Goal: Use online tool/utility

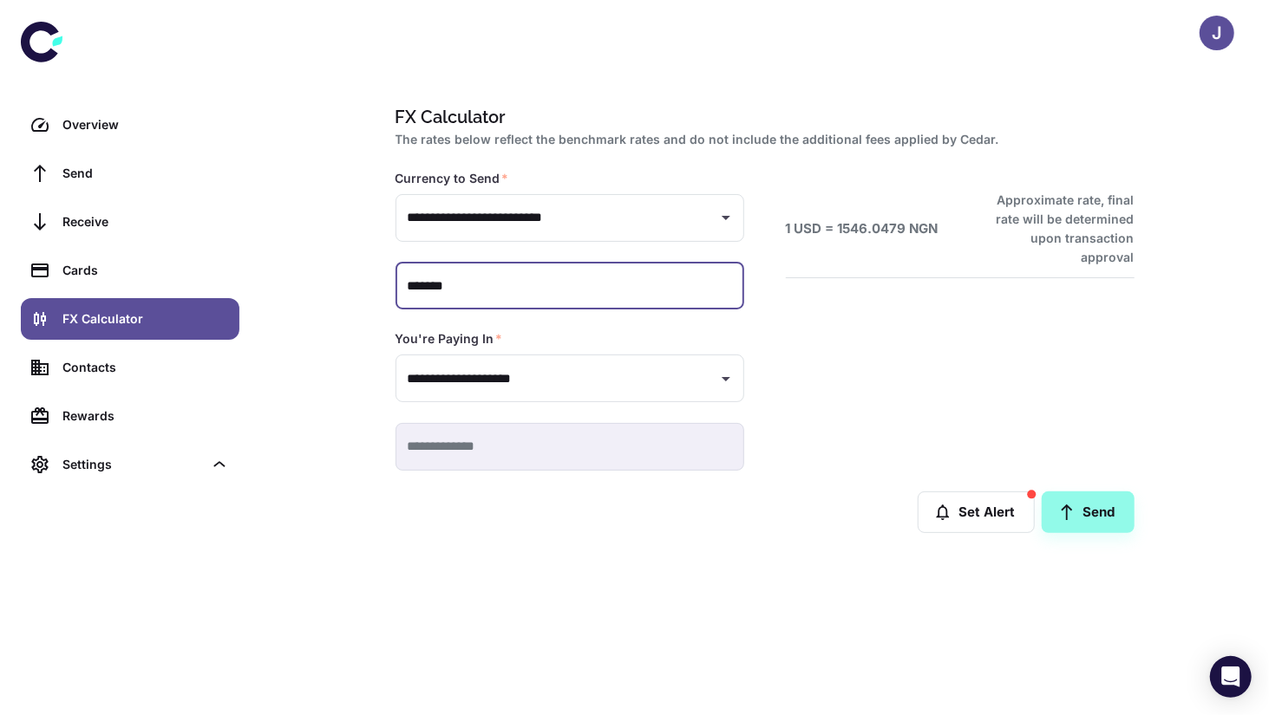
type input "******"
type input "*******"
type input "**********"
